Goal: Communication & Community: Participate in discussion

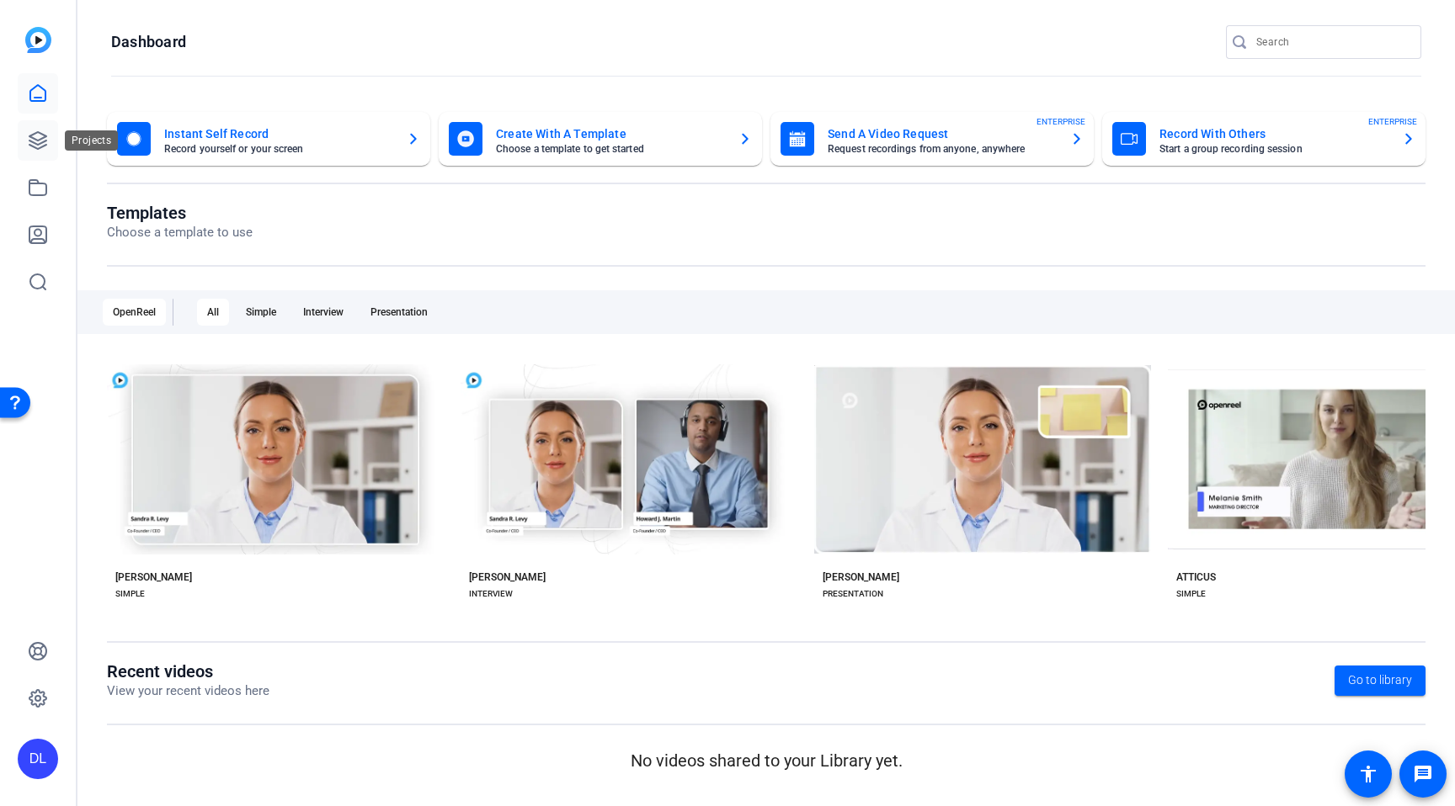
click at [40, 144] on icon at bounding box center [38, 140] width 20 height 20
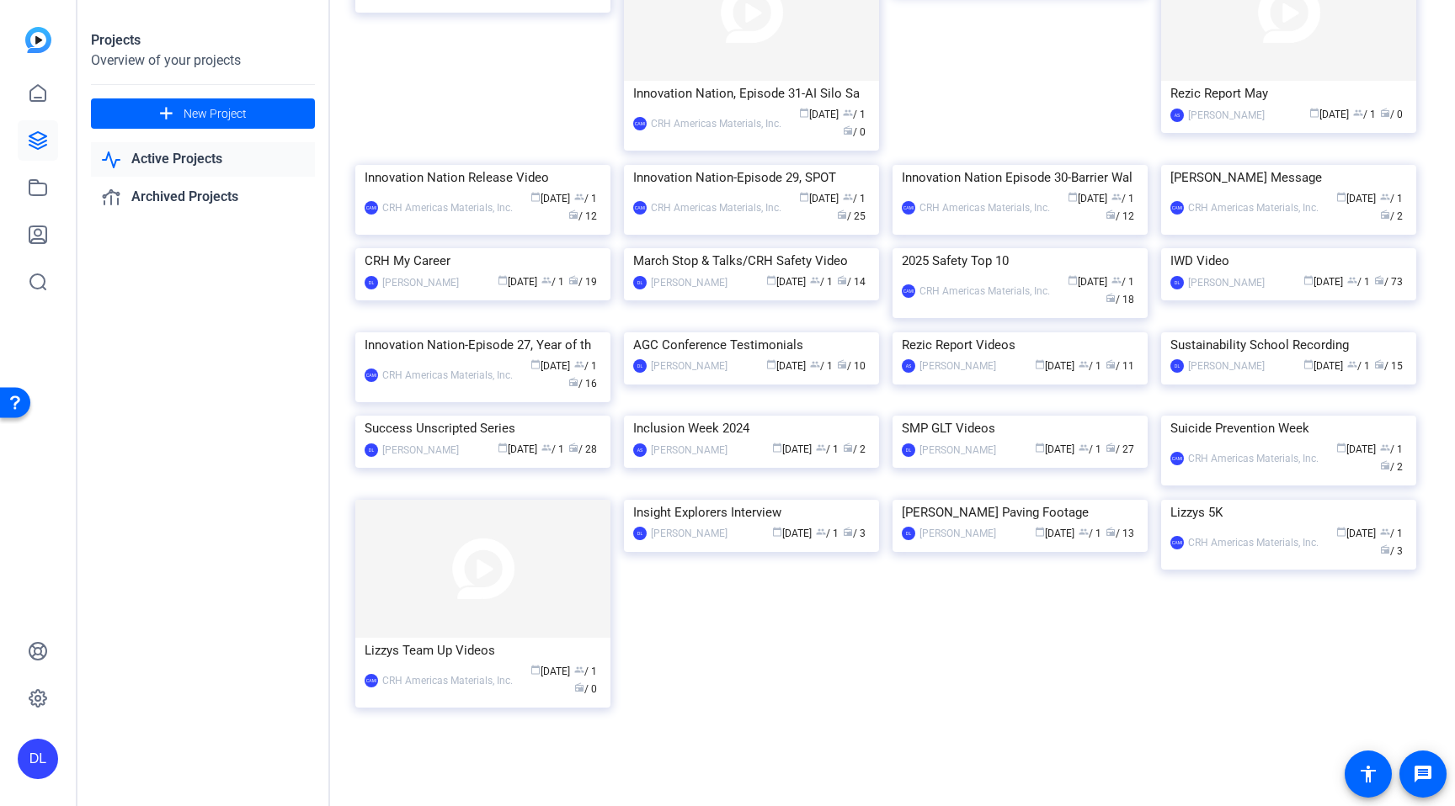
scroll to position [405, 0]
click at [506, 416] on img at bounding box center [482, 416] width 255 height 0
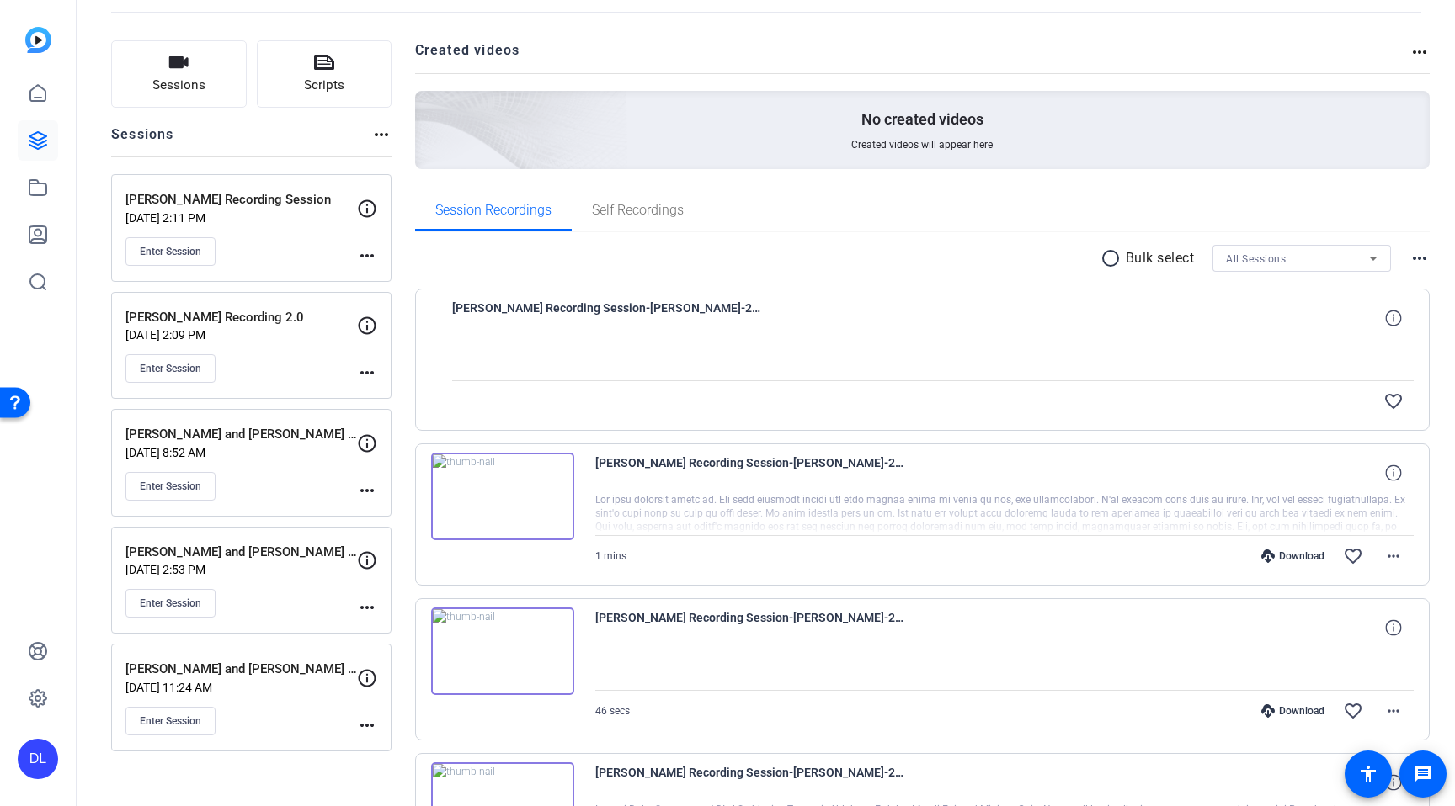
scroll to position [85, 0]
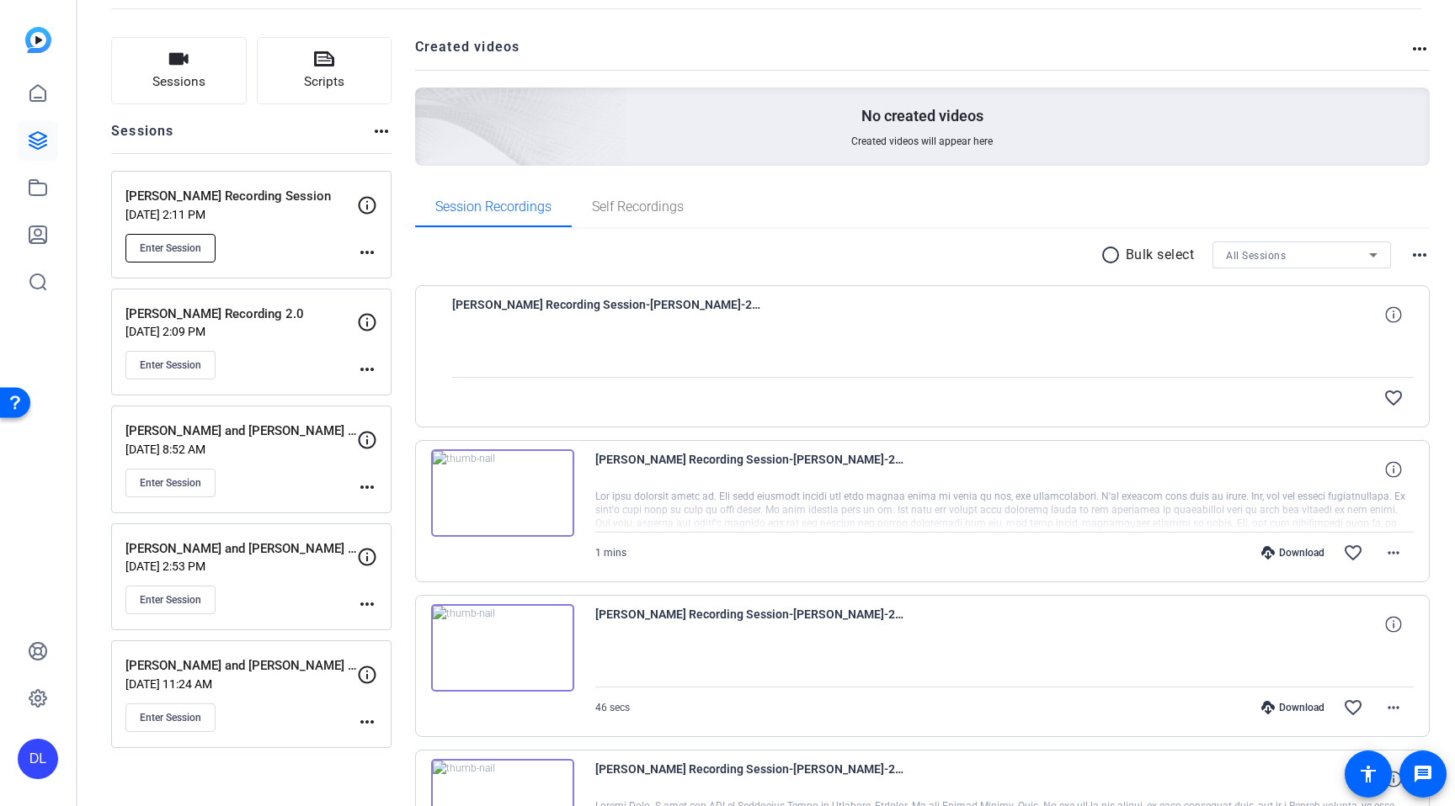
click at [184, 235] on button "Enter Session" at bounding box center [170, 248] width 90 height 29
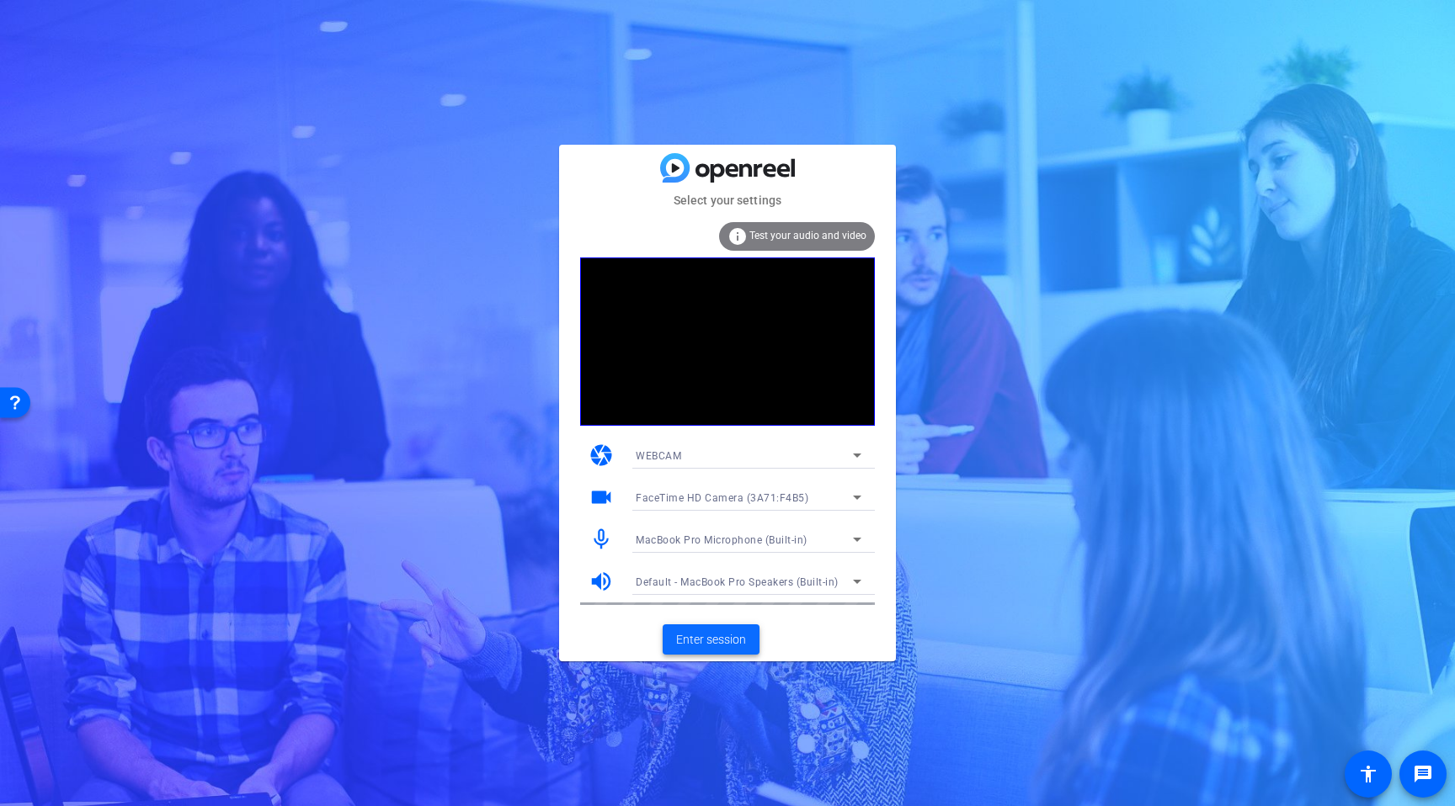
click at [727, 641] on span "Enter session" at bounding box center [711, 640] width 70 height 18
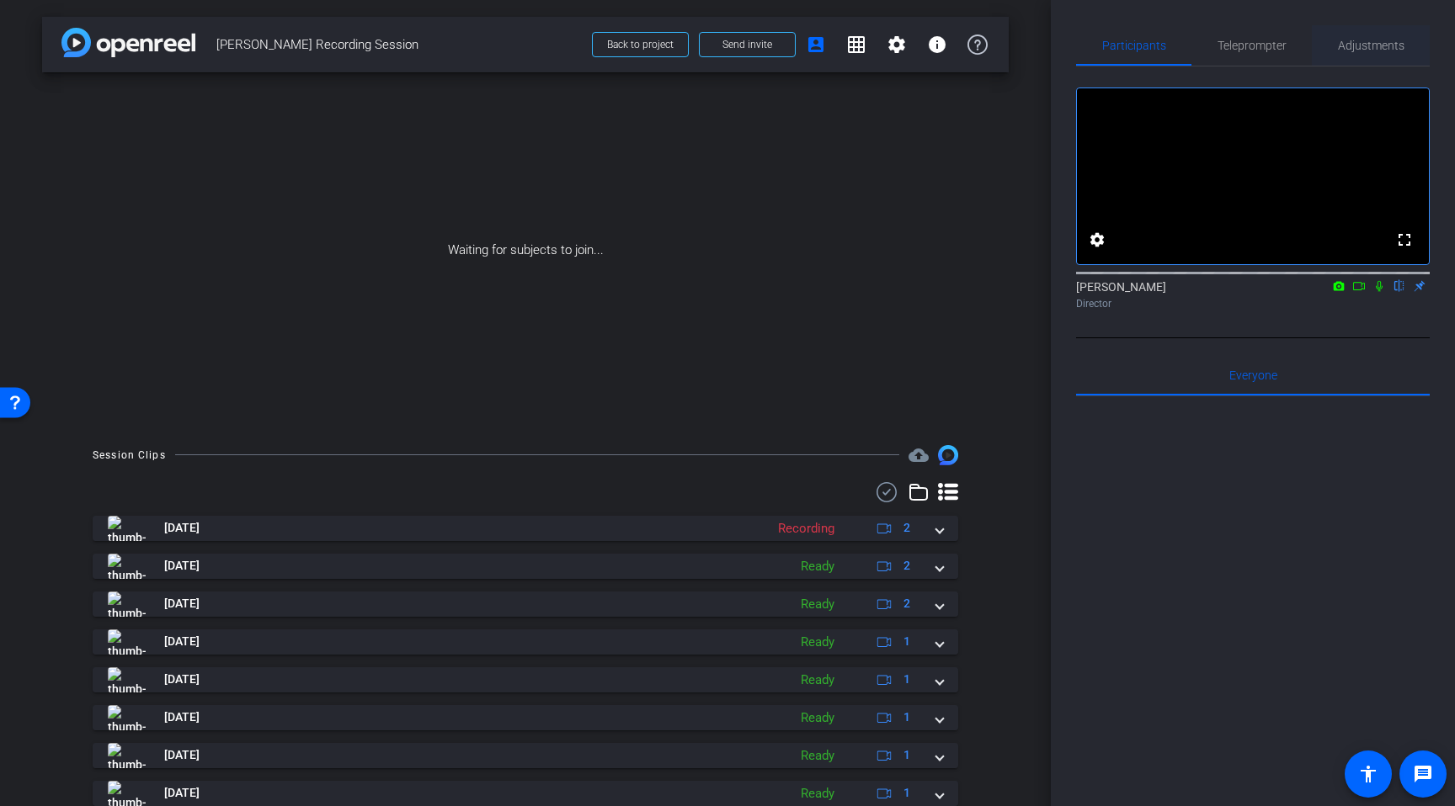
click at [1358, 56] on span "Adjustments" at bounding box center [1371, 45] width 67 height 40
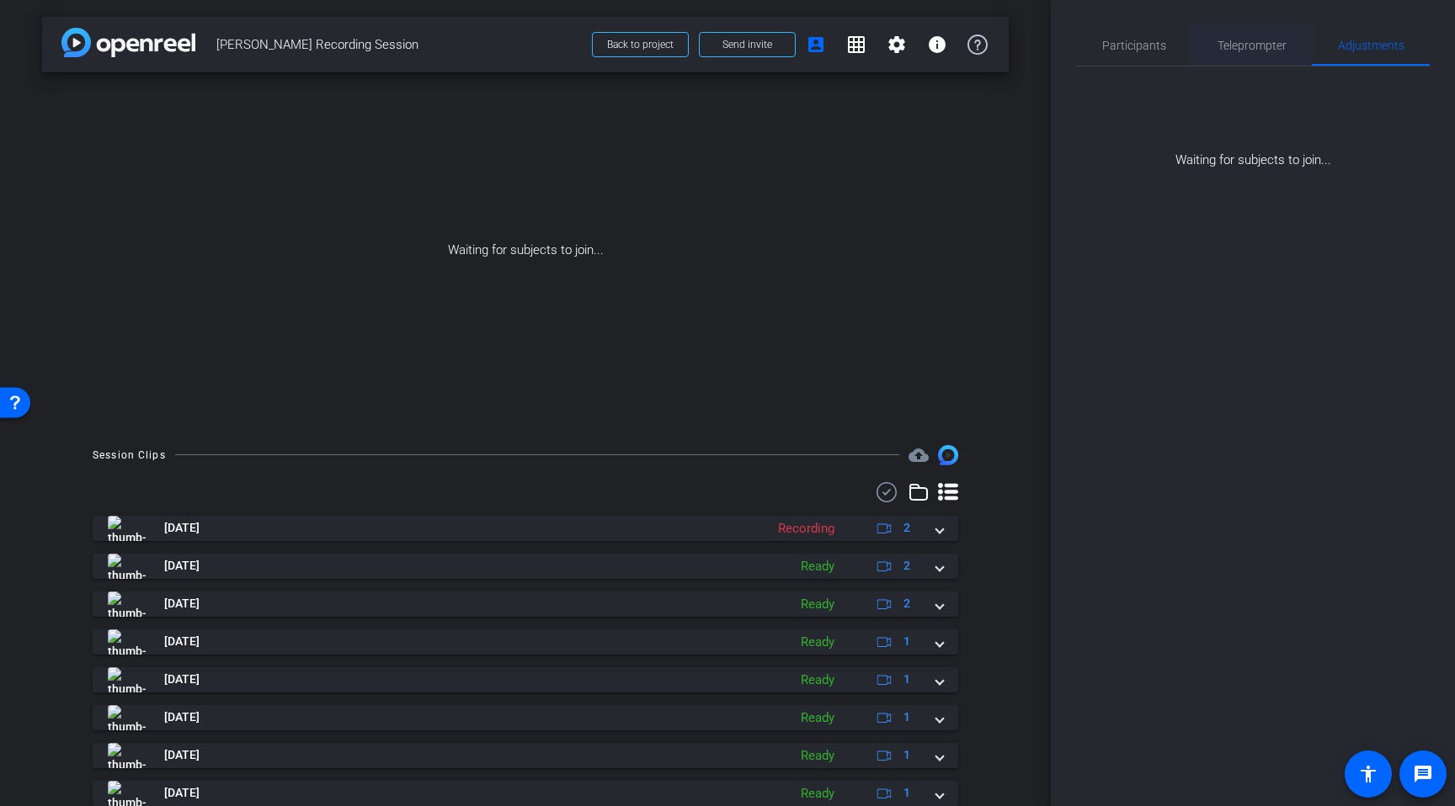
click at [1246, 61] on span "Teleprompter" at bounding box center [1251, 45] width 69 height 40
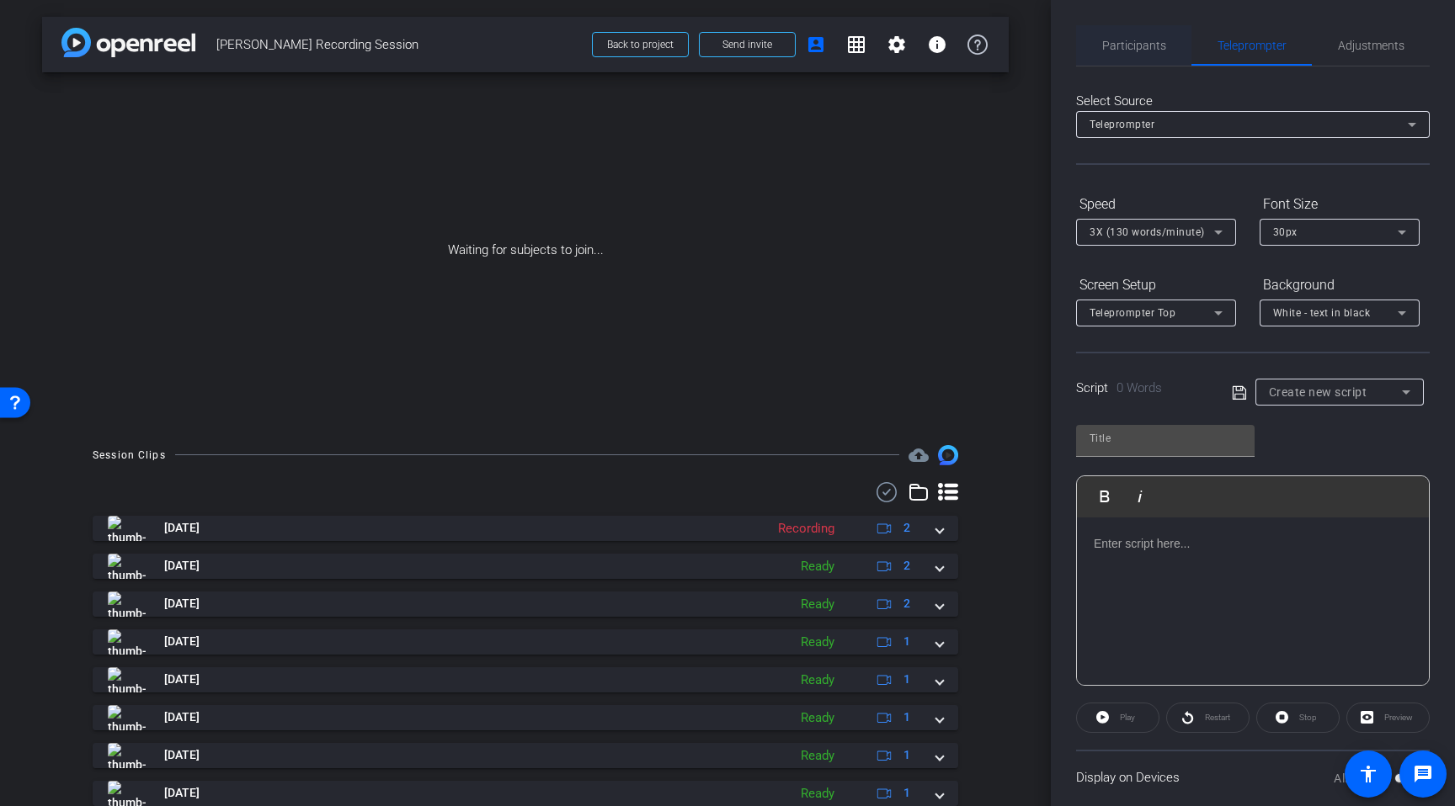
click at [1156, 51] on span "Participants" at bounding box center [1134, 46] width 64 height 12
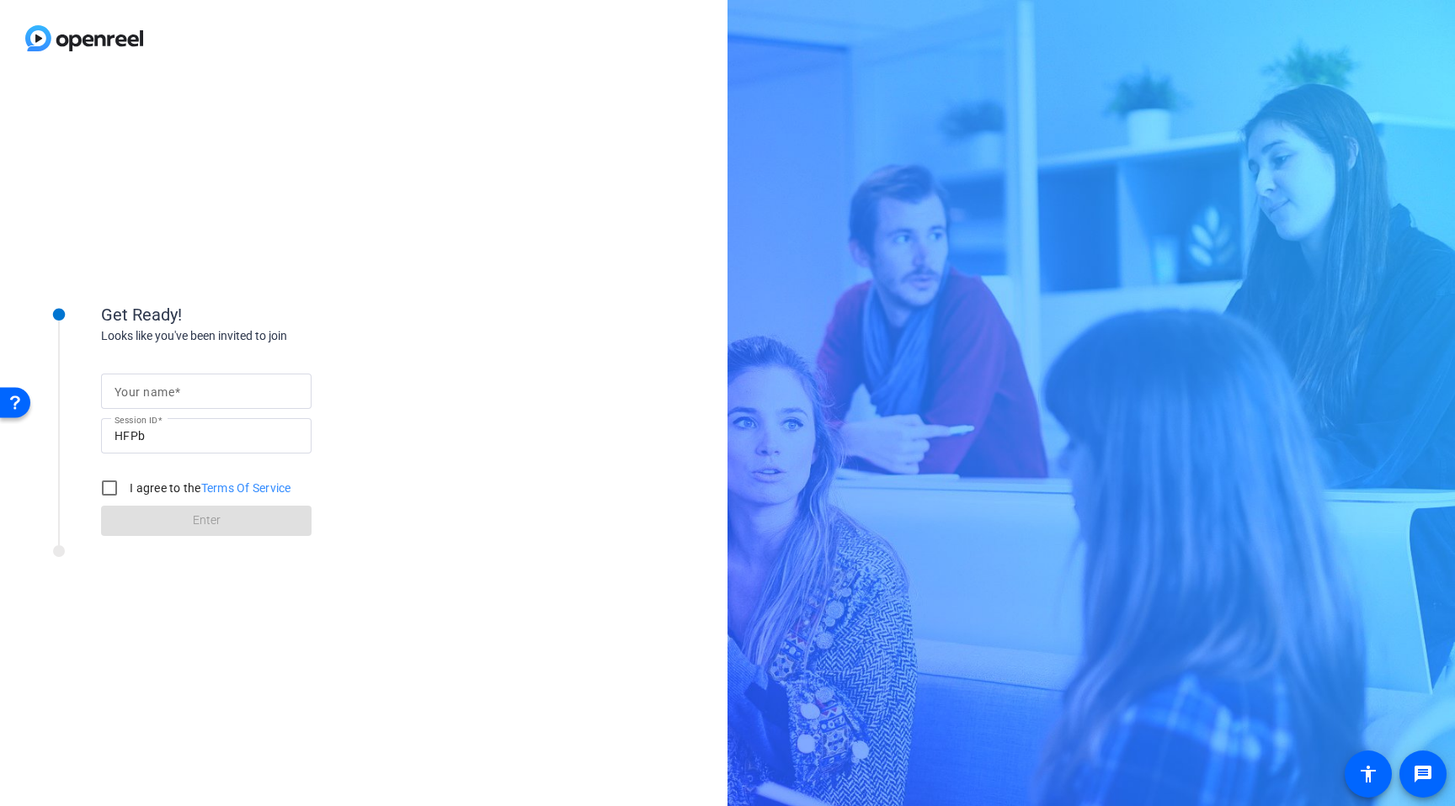
click at [183, 375] on div at bounding box center [206, 391] width 184 height 35
type input "z"
click at [110, 493] on input "I agree to the Terms Of Service" at bounding box center [110, 488] width 34 height 34
checkbox input "true"
click at [141, 512] on span at bounding box center [206, 521] width 210 height 40
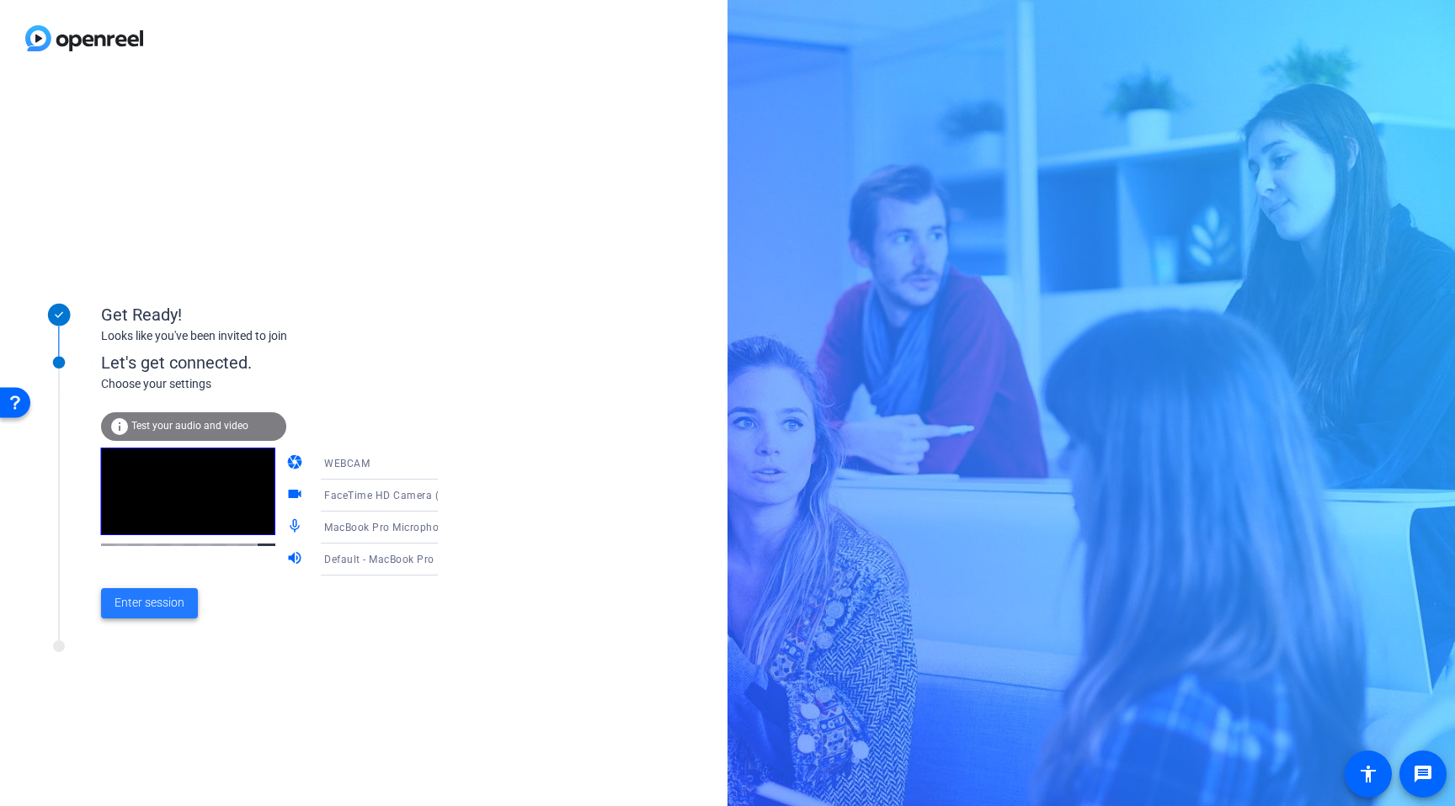
click at [160, 603] on span "Enter session" at bounding box center [149, 603] width 70 height 18
